Goal: Task Accomplishment & Management: Complete application form

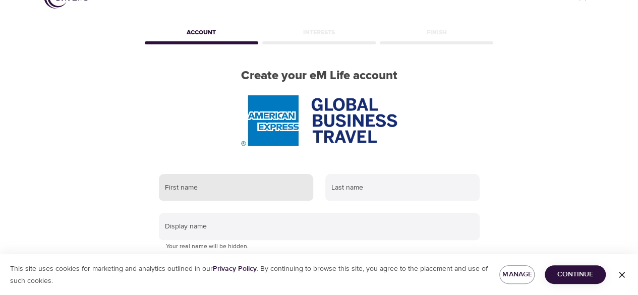
scroll to position [50, 0]
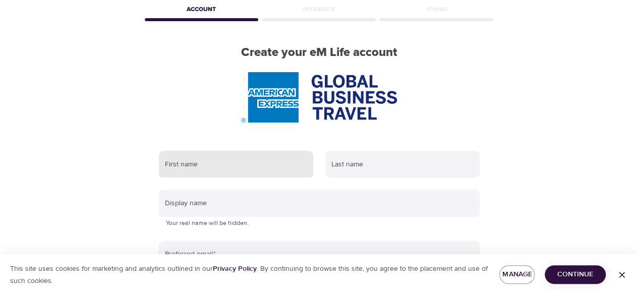
click at [248, 166] on input "text" at bounding box center [236, 164] width 154 height 27
type input "[PERSON_NAME]"
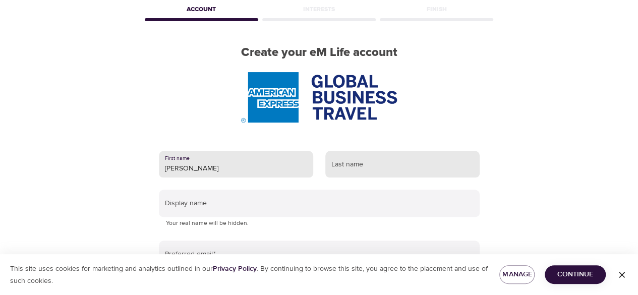
click at [370, 161] on input "text" at bounding box center [402, 164] width 154 height 27
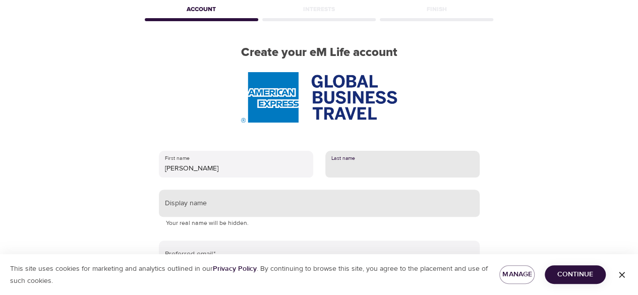
type input "[PERSON_NAME]"
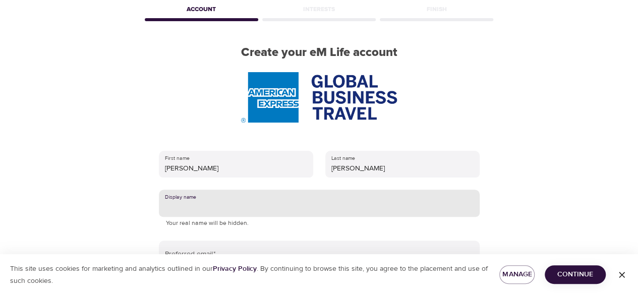
click at [237, 204] on input "text" at bounding box center [319, 203] width 321 height 27
click at [191, 205] on input "text" at bounding box center [319, 203] width 321 height 27
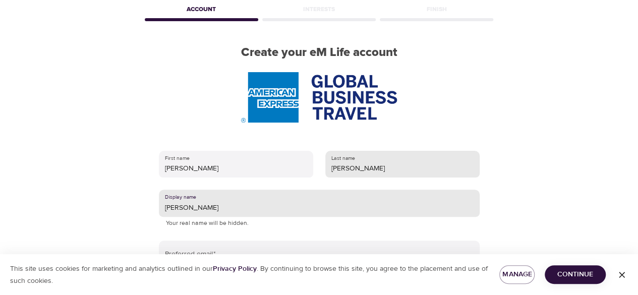
type input "[PERSON_NAME]"
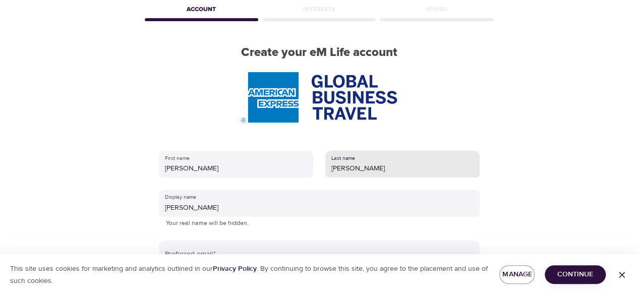
click at [336, 169] on input "[PERSON_NAME]" at bounding box center [402, 164] width 154 height 27
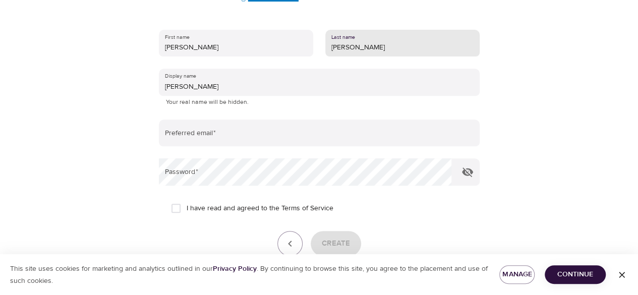
scroll to position [202, 0]
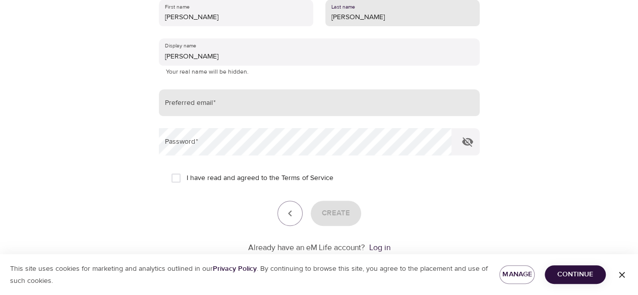
type input "[PERSON_NAME]"
click at [182, 101] on input "email" at bounding box center [319, 102] width 321 height 27
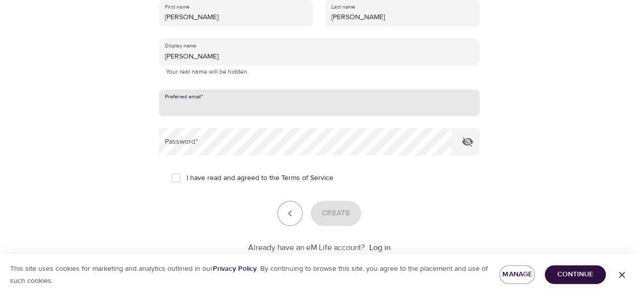
type input "[PERSON_NAME][EMAIL_ADDRESS][PERSON_NAME][DOMAIN_NAME]"
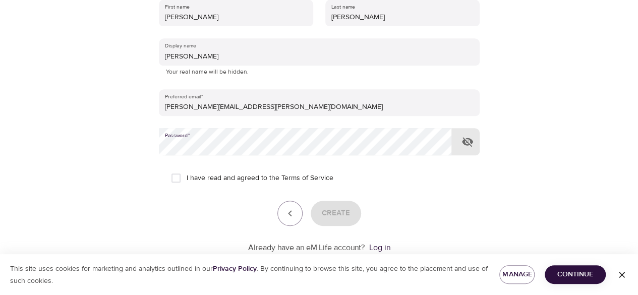
click at [173, 176] on input "I have read and agreed to the Terms of Service" at bounding box center [175, 177] width 21 height 21
checkbox input "true"
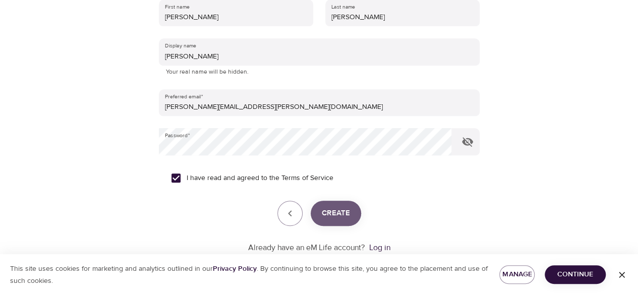
click at [334, 212] on span "Create" at bounding box center [336, 213] width 28 height 13
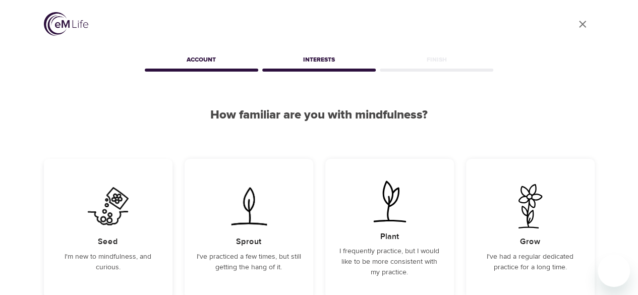
click at [102, 211] on img at bounding box center [108, 206] width 51 height 44
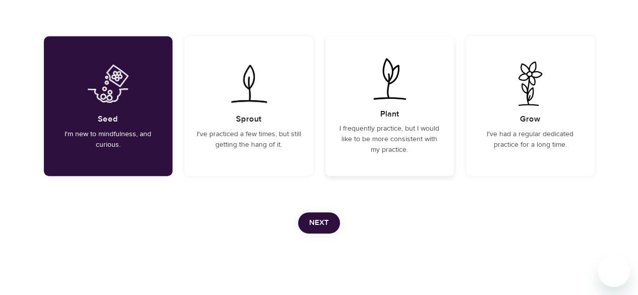
scroll to position [133, 0]
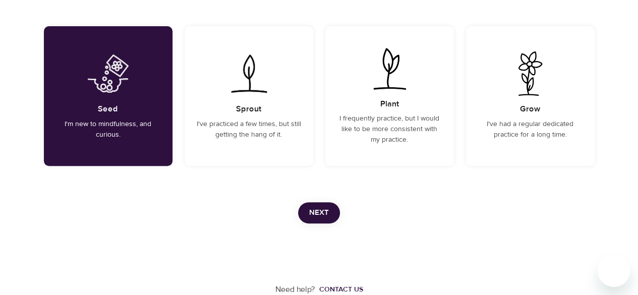
click at [314, 210] on span "Next" at bounding box center [319, 212] width 20 height 13
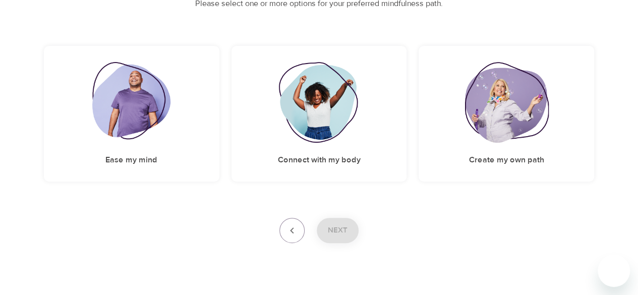
scroll to position [148, 0]
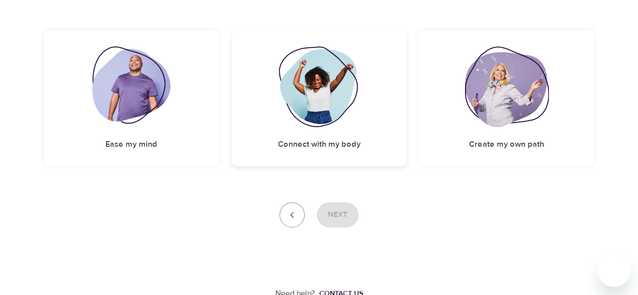
click at [323, 84] on img at bounding box center [319, 86] width 82 height 81
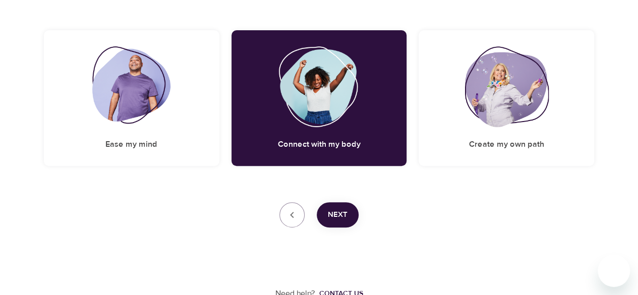
click at [342, 221] on button "Next" at bounding box center [338, 214] width 42 height 25
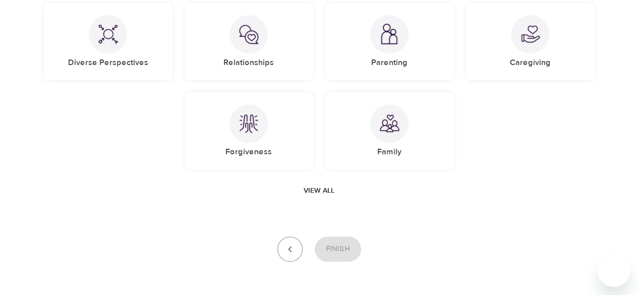
scroll to position [140, 0]
